Goal: Task Accomplishment & Management: Use online tool/utility

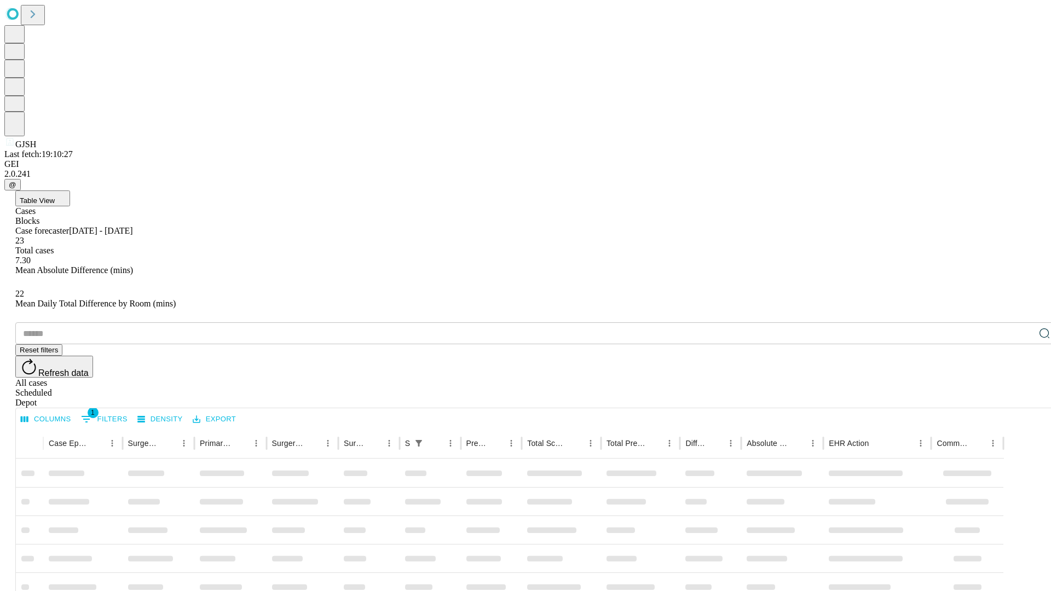
click at [1023, 398] on div "Depot" at bounding box center [536, 403] width 1042 height 10
